Goal: Task Accomplishment & Management: Manage account settings

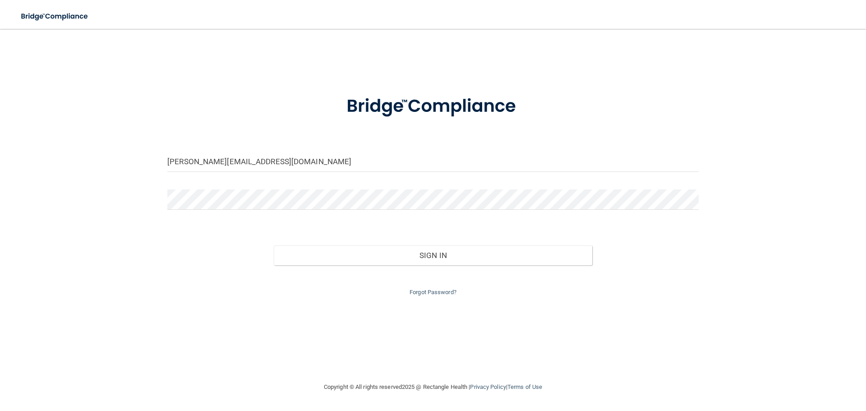
click at [239, 148] on form "[PERSON_NAME][EMAIL_ADDRESS][DOMAIN_NAME] Invalid email/password. You don't hav…" at bounding box center [433, 190] width 532 height 215
click at [239, 158] on input "[PERSON_NAME][EMAIL_ADDRESS][DOMAIN_NAME]" at bounding box center [433, 162] width 532 height 20
click at [256, 170] on input "[EMAIL_ADDRESS][DOMAIN_NAME]" at bounding box center [433, 162] width 532 height 20
type input "[PERSON_NAME][EMAIL_ADDRESS][DOMAIN_NAME]"
click at [433, 291] on link "Forgot Password?" at bounding box center [433, 292] width 47 height 7
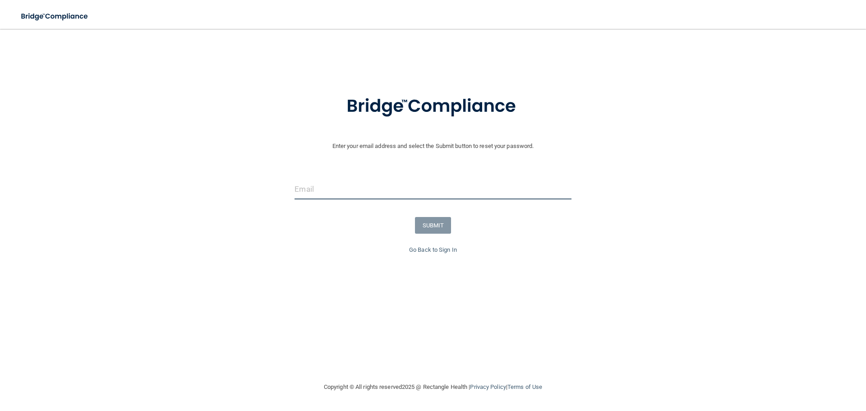
click at [393, 185] on input "email" at bounding box center [433, 189] width 277 height 20
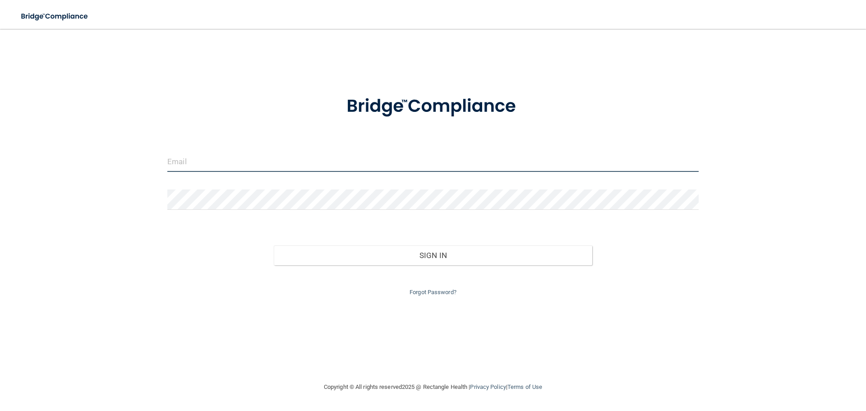
type input "[PERSON_NAME][EMAIL_ADDRESS][DOMAIN_NAME]"
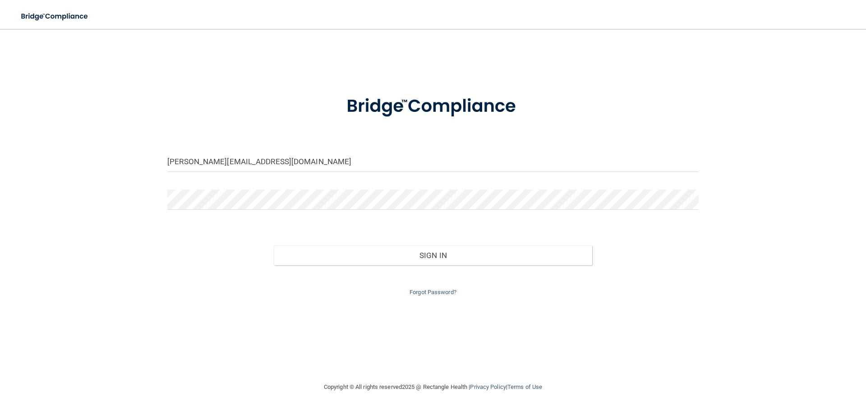
click at [401, 270] on div "Forgot Password?" at bounding box center [433, 281] width 545 height 32
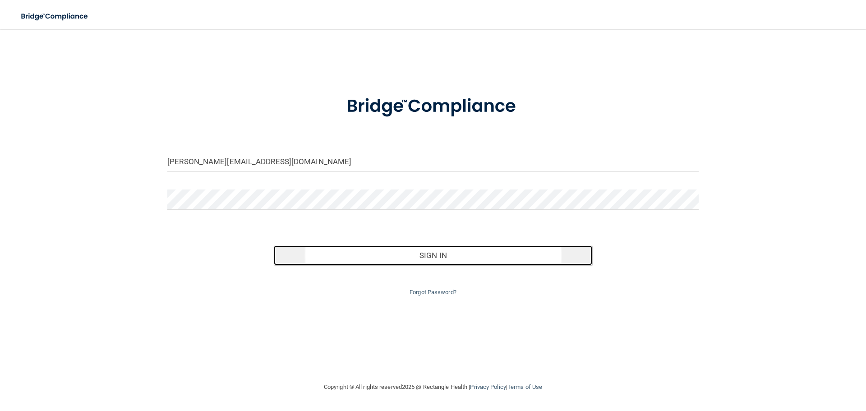
click at [401, 264] on button "Sign In" at bounding box center [433, 255] width 319 height 20
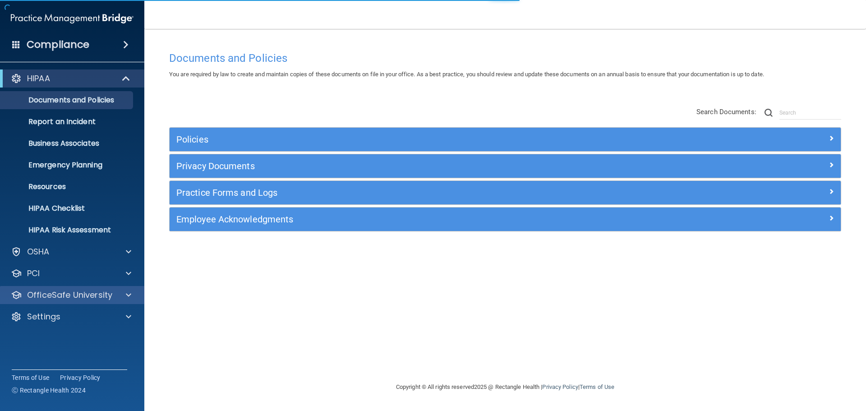
click at [54, 302] on div "OfficeSafe University" at bounding box center [72, 295] width 145 height 18
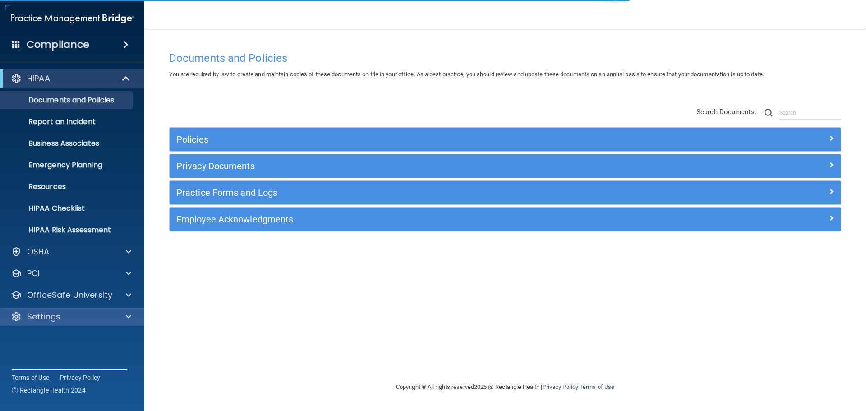
click at [54, 308] on div "Settings" at bounding box center [72, 317] width 145 height 18
click at [54, 320] on p "Settings" at bounding box center [43, 316] width 33 height 11
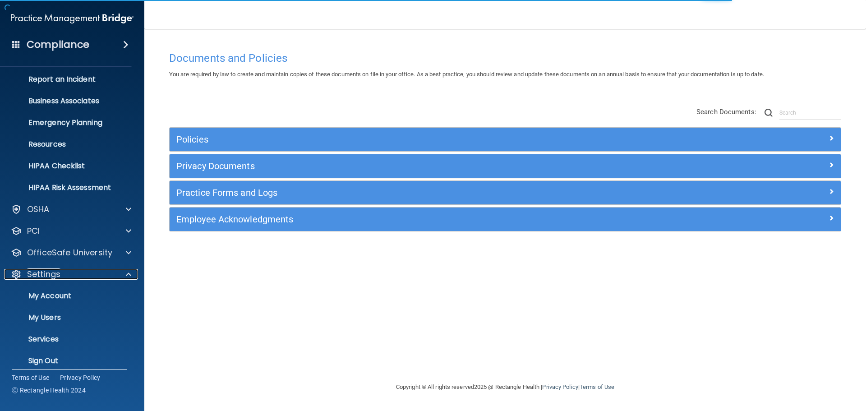
scroll to position [46, 0]
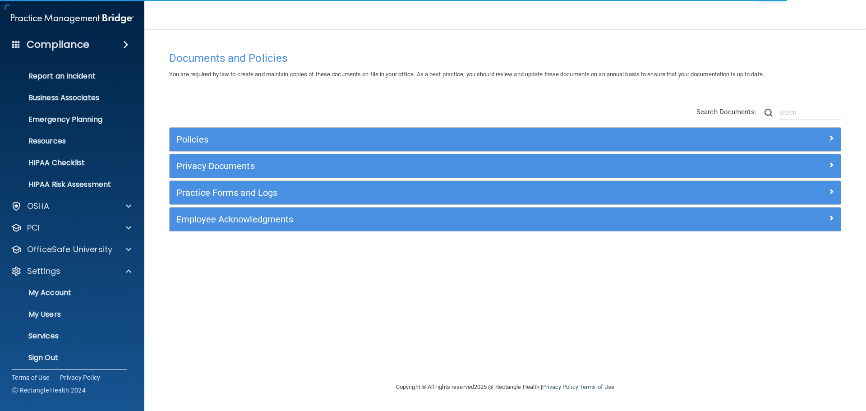
click at [41, 324] on ul "My Account My Users Services Sign Out" at bounding box center [72, 323] width 163 height 87
click at [40, 322] on link "My Users" at bounding box center [62, 315] width 142 height 18
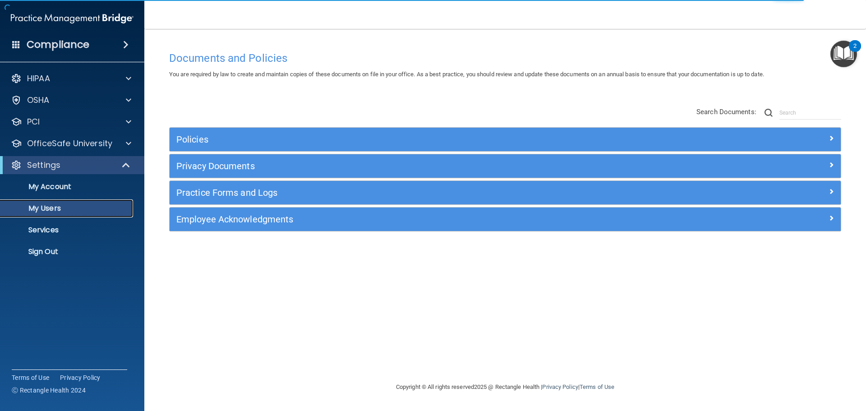
select select "20"
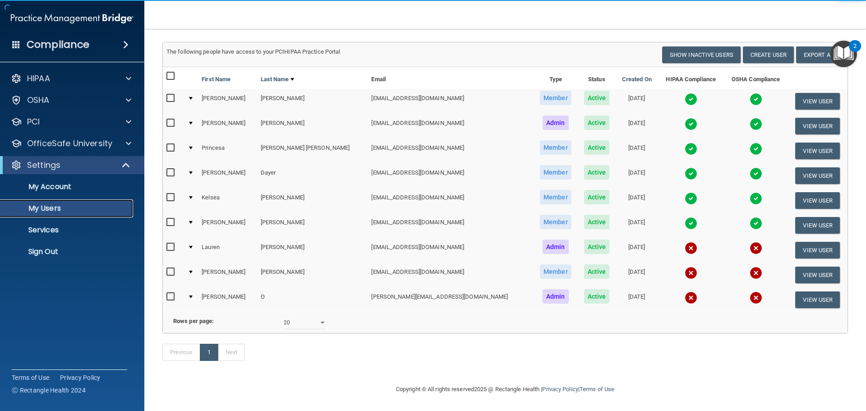
scroll to position [63, 0]
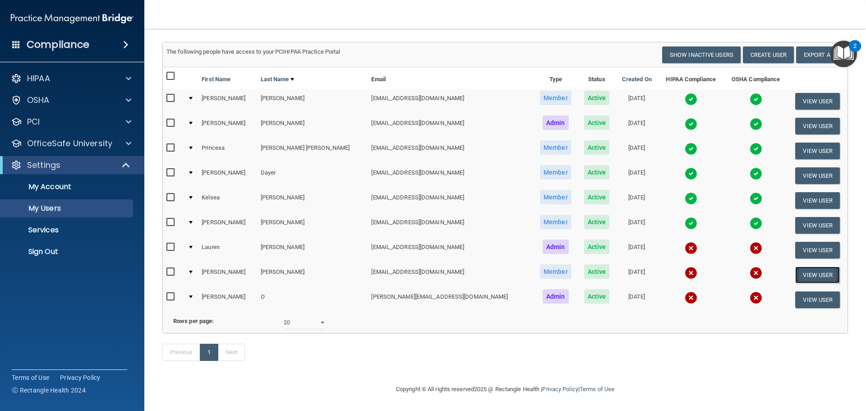
click at [808, 267] on button "View User" at bounding box center [818, 275] width 45 height 17
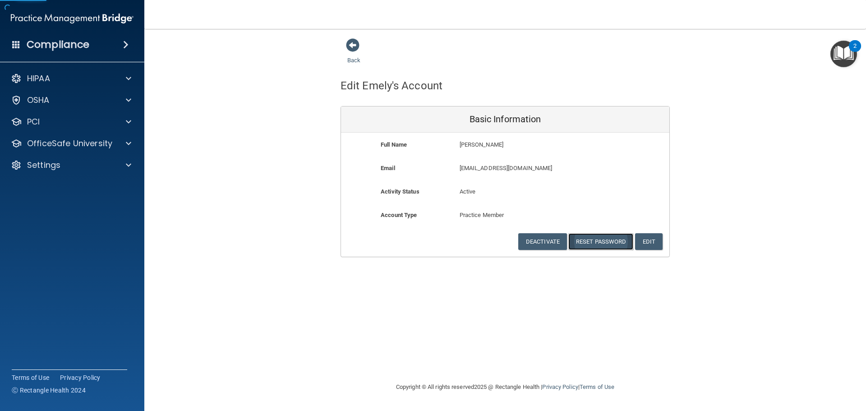
click at [604, 239] on button "Reset Password" at bounding box center [601, 241] width 65 height 17
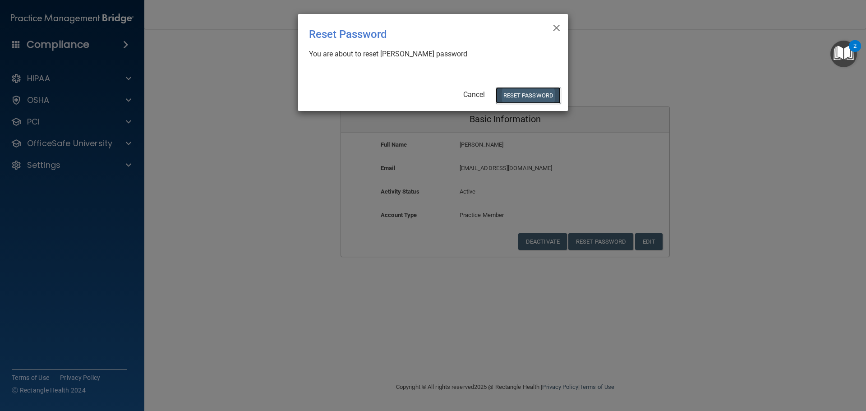
click at [533, 91] on button "Reset Password" at bounding box center [528, 95] width 65 height 17
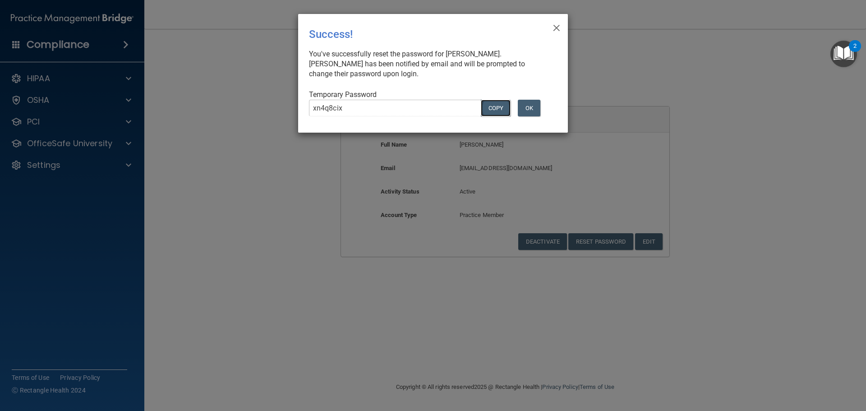
click at [495, 107] on button "COPY" at bounding box center [496, 108] width 30 height 17
click at [549, 31] on div "× Close Success! You've successfully reset the password for [PERSON_NAME]. [PER…" at bounding box center [433, 73] width 270 height 119
click at [561, 31] on div "× Close Success! You've successfully reset the password for [PERSON_NAME]. [PER…" at bounding box center [433, 73] width 270 height 119
click at [556, 28] on span "×" at bounding box center [557, 27] width 8 height 18
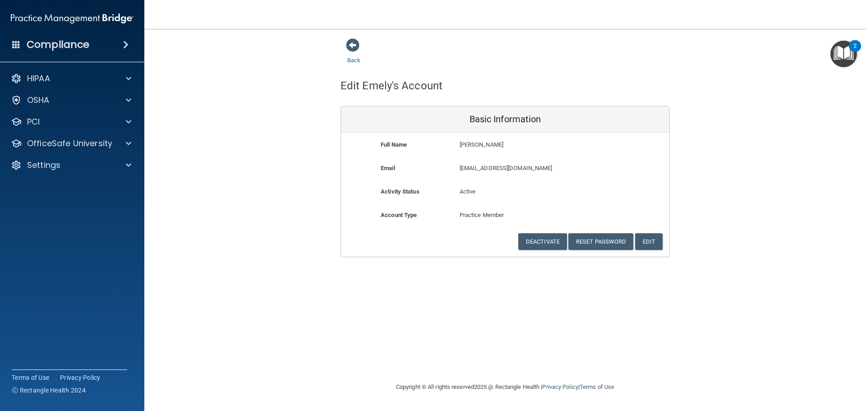
click at [491, 163] on p "[EMAIL_ADDRESS][DOMAIN_NAME]" at bounding box center [532, 168] width 144 height 11
click at [494, 166] on p "[EMAIL_ADDRESS][DOMAIN_NAME]" at bounding box center [532, 168] width 144 height 11
drag, startPoint x: 494, startPoint y: 166, endPoint x: 476, endPoint y: 168, distance: 18.6
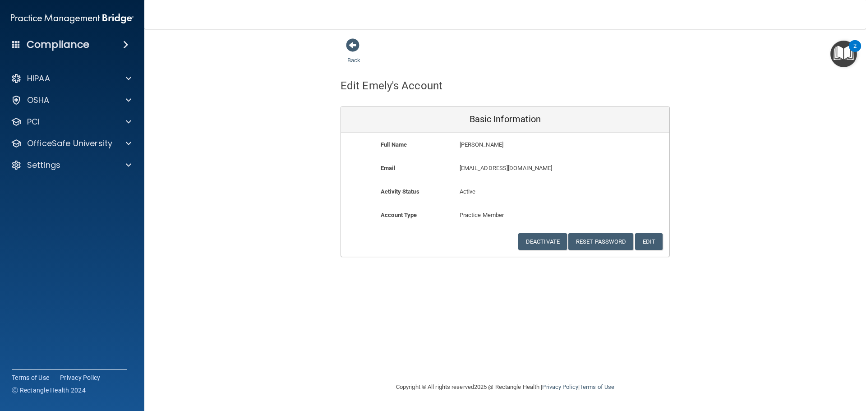
click at [476, 168] on p "[EMAIL_ADDRESS][DOMAIN_NAME]" at bounding box center [532, 168] width 144 height 11
drag, startPoint x: 512, startPoint y: 167, endPoint x: 580, endPoint y: 167, distance: 68.1
click at [580, 167] on div "[EMAIL_ADDRESS][DOMAIN_NAME] [EMAIL_ADDRESS][DOMAIN_NAME]" at bounding box center [531, 171] width 157 height 17
copy p "[EMAIL_ADDRESS][DOMAIN_NAME]"
click at [86, 171] on div "Settings" at bounding box center [72, 165] width 145 height 18
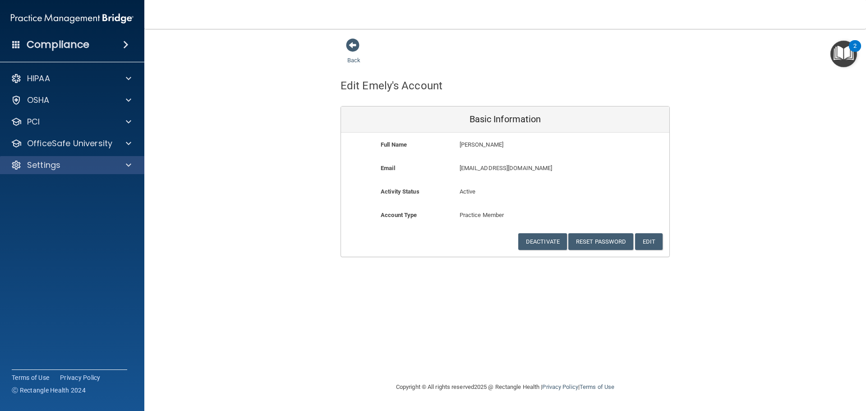
click at [53, 158] on div "Settings" at bounding box center [72, 165] width 145 height 18
click at [57, 163] on p "Settings" at bounding box center [43, 165] width 33 height 11
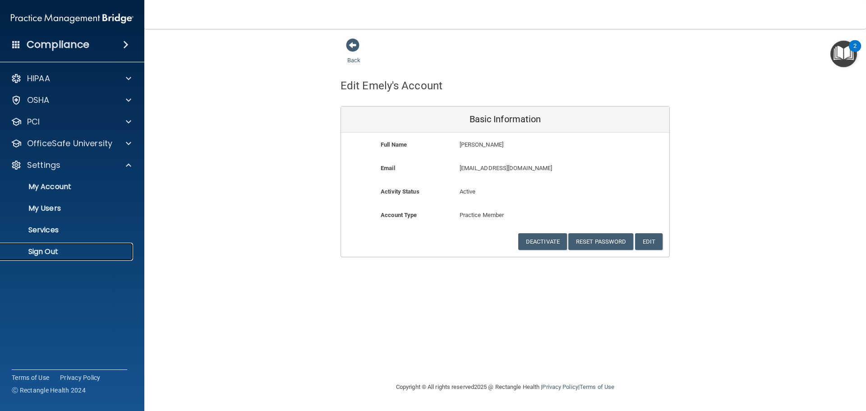
click at [56, 246] on link "Sign Out" at bounding box center [62, 252] width 142 height 18
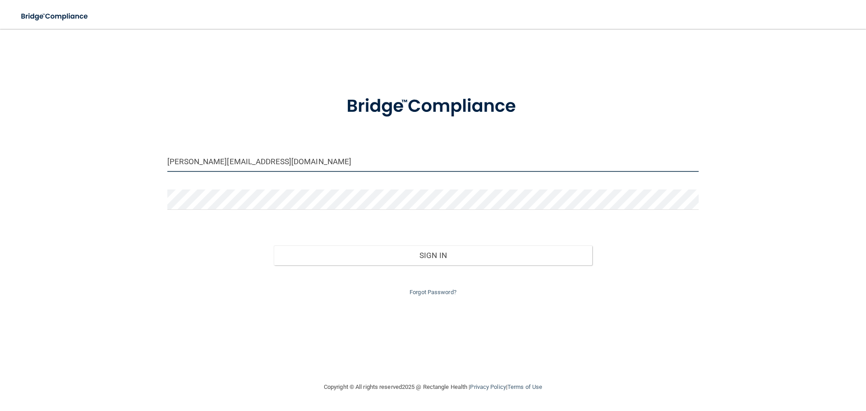
click at [228, 162] on input "[PERSON_NAME][EMAIL_ADDRESS][DOMAIN_NAME]" at bounding box center [433, 162] width 532 height 20
type input "[EMAIL_ADDRESS][DOMAIN_NAME]"
